Goal: Task Accomplishment & Management: Use online tool/utility

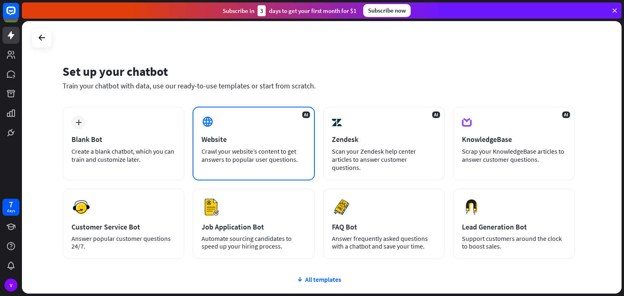
click at [237, 129] on div "AI Website Crawl your website’s content to get answers to popular user question…" at bounding box center [253, 144] width 122 height 74
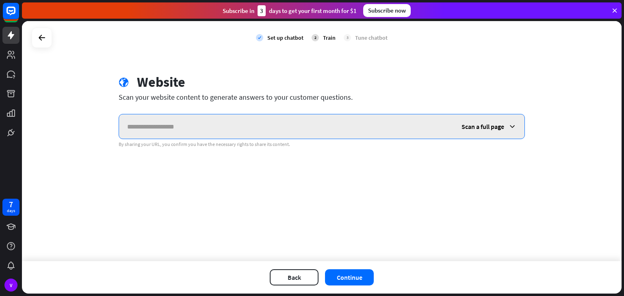
paste input "**********"
type input "**********"
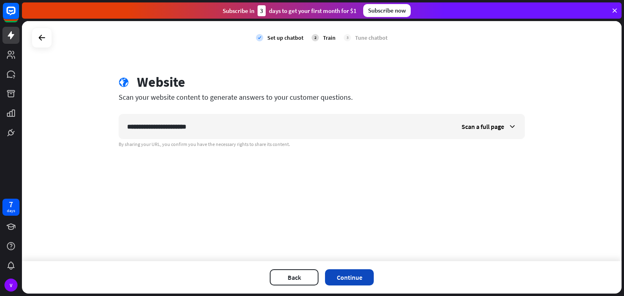
click at [342, 274] on button "Continue" at bounding box center [349, 278] width 49 height 16
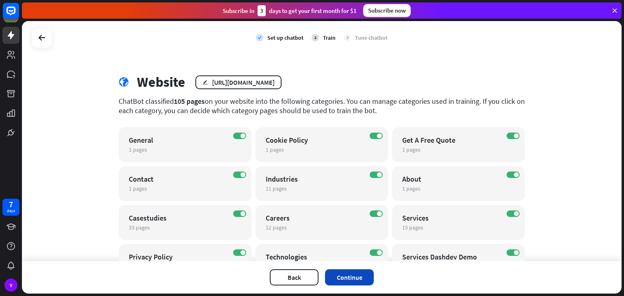
click at [366, 283] on button "Continue" at bounding box center [349, 278] width 49 height 16
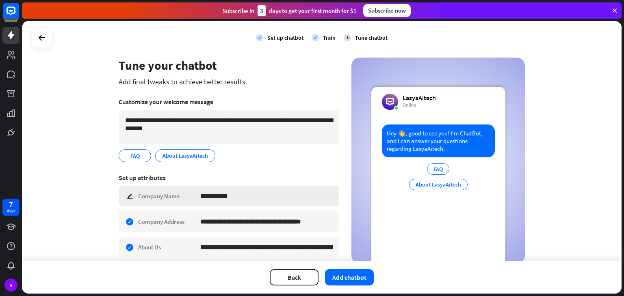
scroll to position [11, 0]
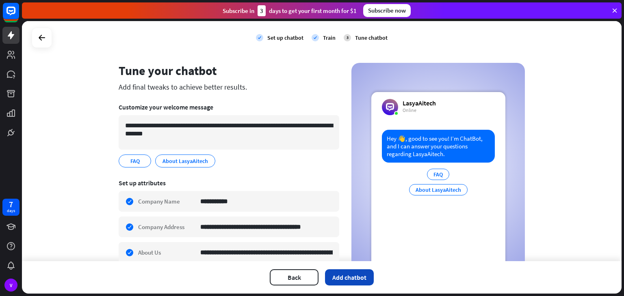
click at [350, 280] on button "Add chatbot" at bounding box center [349, 278] width 49 height 16
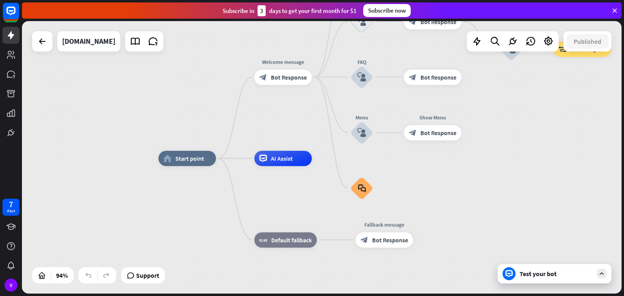
click at [563, 270] on div "Test your bot" at bounding box center [555, 274] width 73 height 8
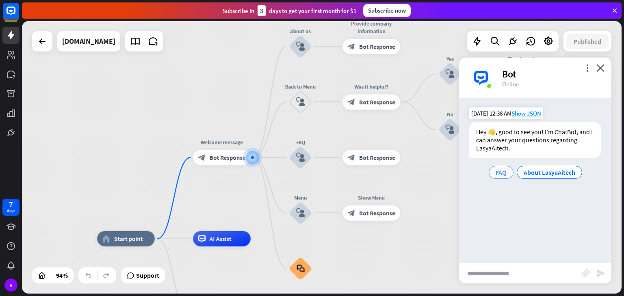
click at [502, 171] on span "FAQ" at bounding box center [500, 172] width 11 height 8
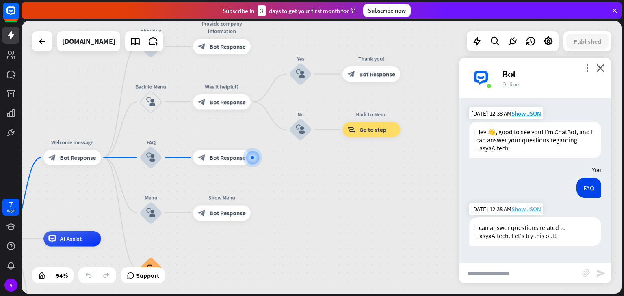
click at [523, 208] on span "Show JSON" at bounding box center [526, 209] width 30 height 8
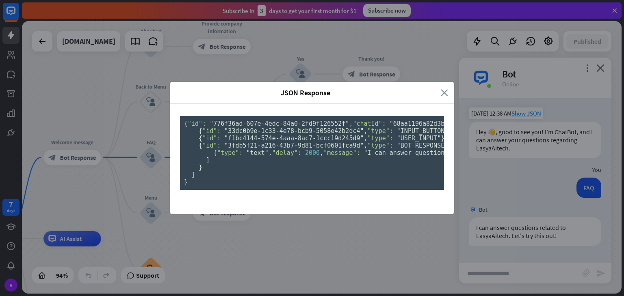
click at [441, 88] on icon "close" at bounding box center [443, 92] width 7 height 9
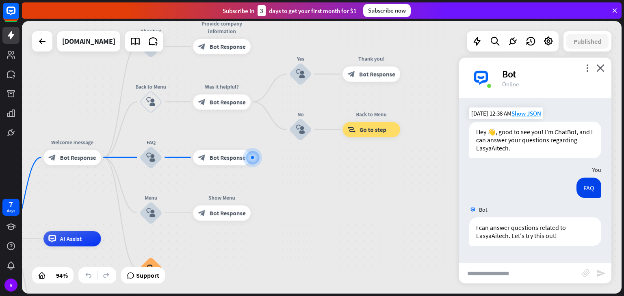
click at [489, 278] on input "text" at bounding box center [520, 273] width 123 height 20
type input "**********"
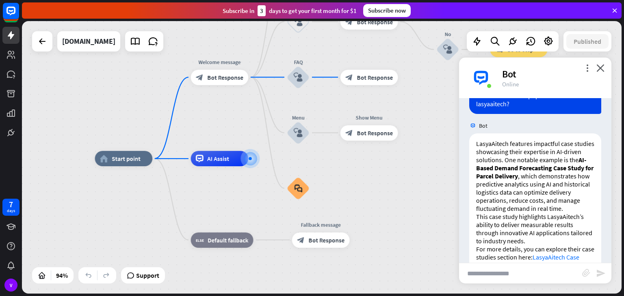
scroll to position [213, 0]
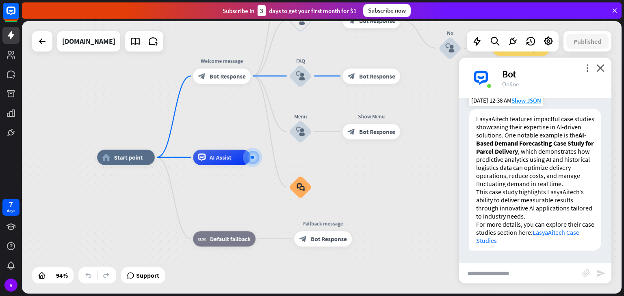
click at [554, 233] on link "LasyaAitech Case Studies" at bounding box center [527, 237] width 103 height 16
click at [260, 159] on icon "plus" at bounding box center [260, 157] width 6 height 5
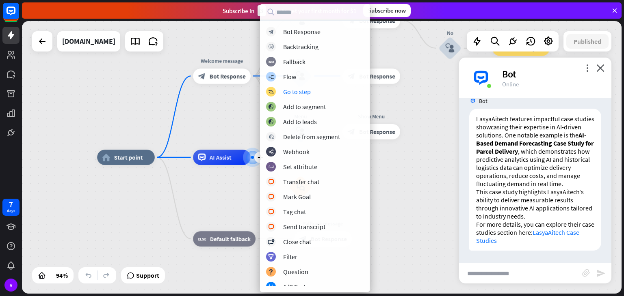
click at [310, 98] on div "block_bot_response Bot Response block_backtracking Backtracking block_fallback …" at bounding box center [315, 156] width 110 height 259
click at [301, 93] on div "Go to step" at bounding box center [297, 92] width 28 height 8
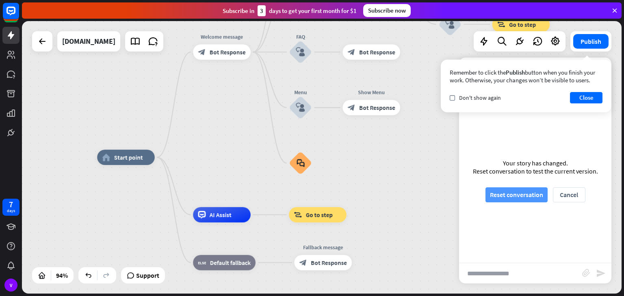
click at [529, 200] on button "Reset conversation" at bounding box center [516, 195] width 62 height 15
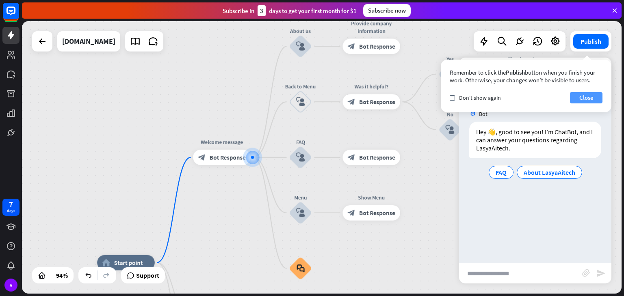
click at [589, 100] on button "Close" at bounding box center [586, 97] width 32 height 11
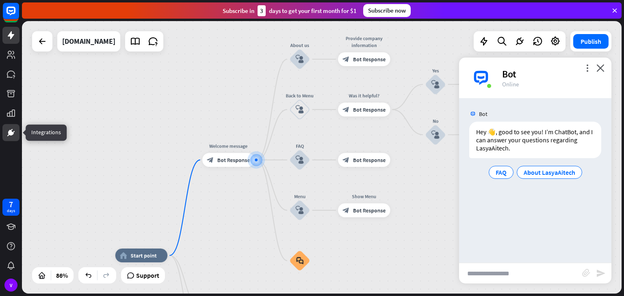
click at [10, 130] on icon at bounding box center [11, 133] width 6 height 6
